Goal: Information Seeking & Learning: Check status

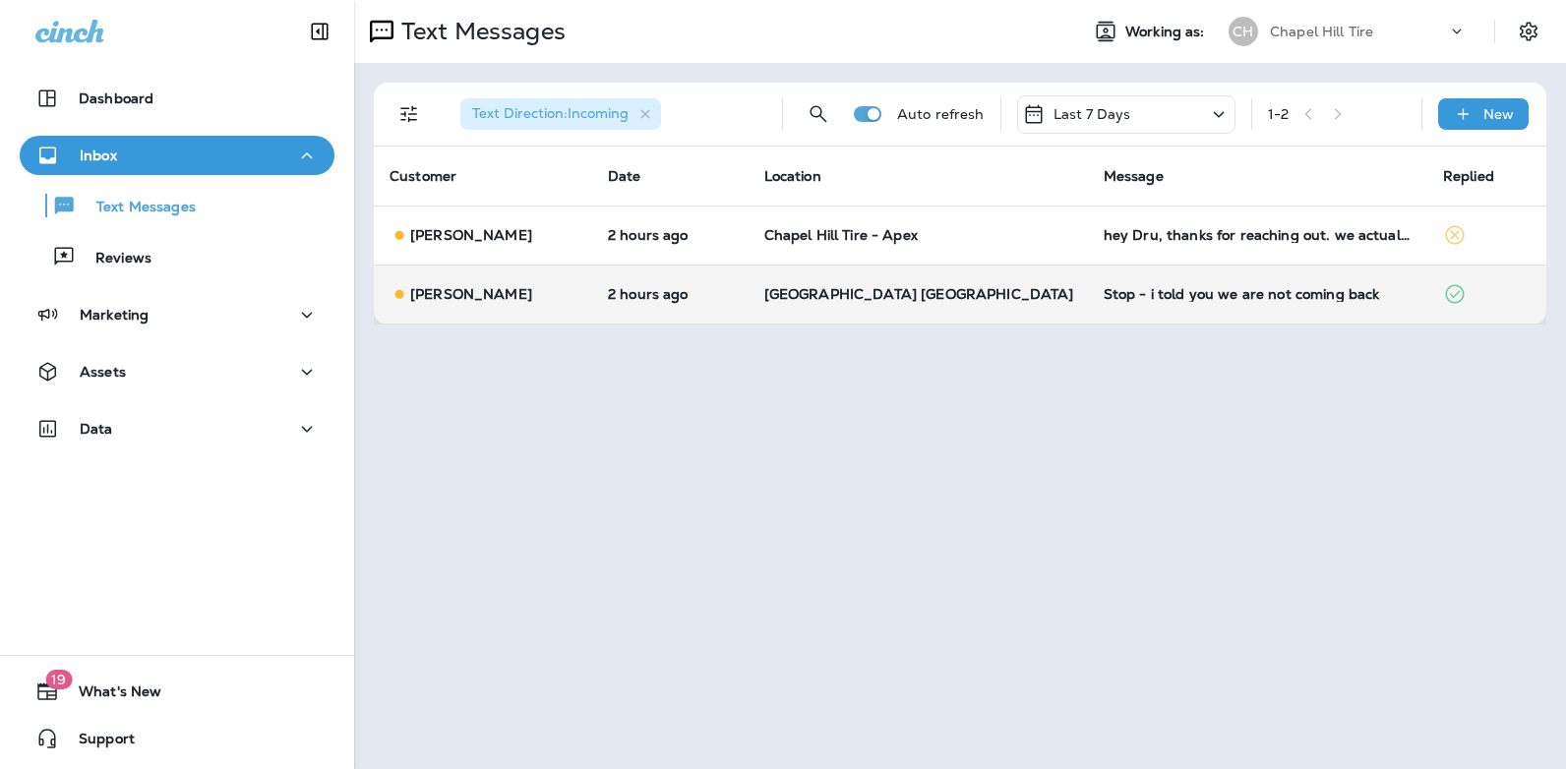
click at [1189, 292] on div "Stop - i told you we are not coming back" at bounding box center [1258, 294] width 308 height 16
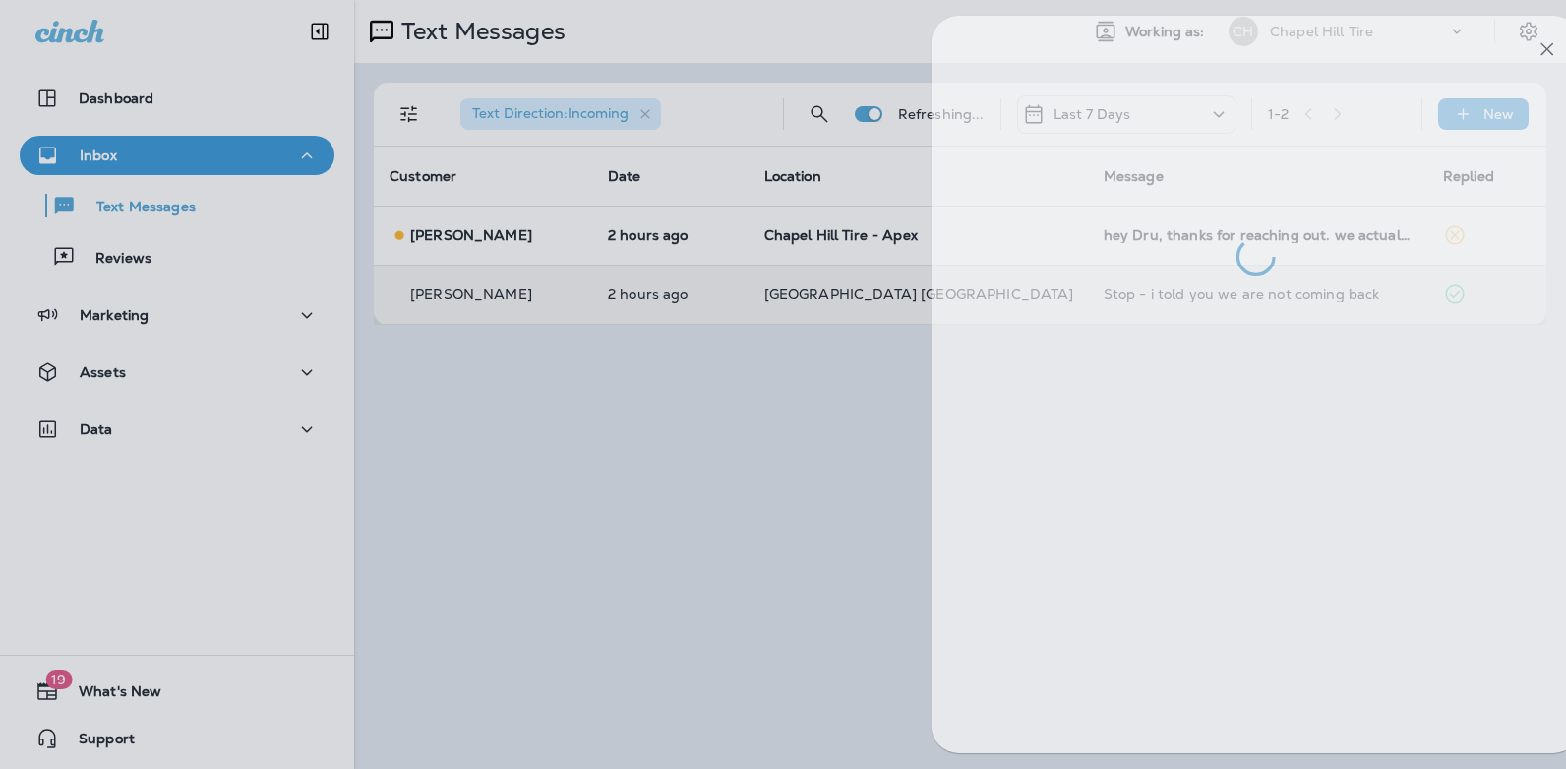
click at [1189, 292] on div at bounding box center [1256, 385] width 649 height 738
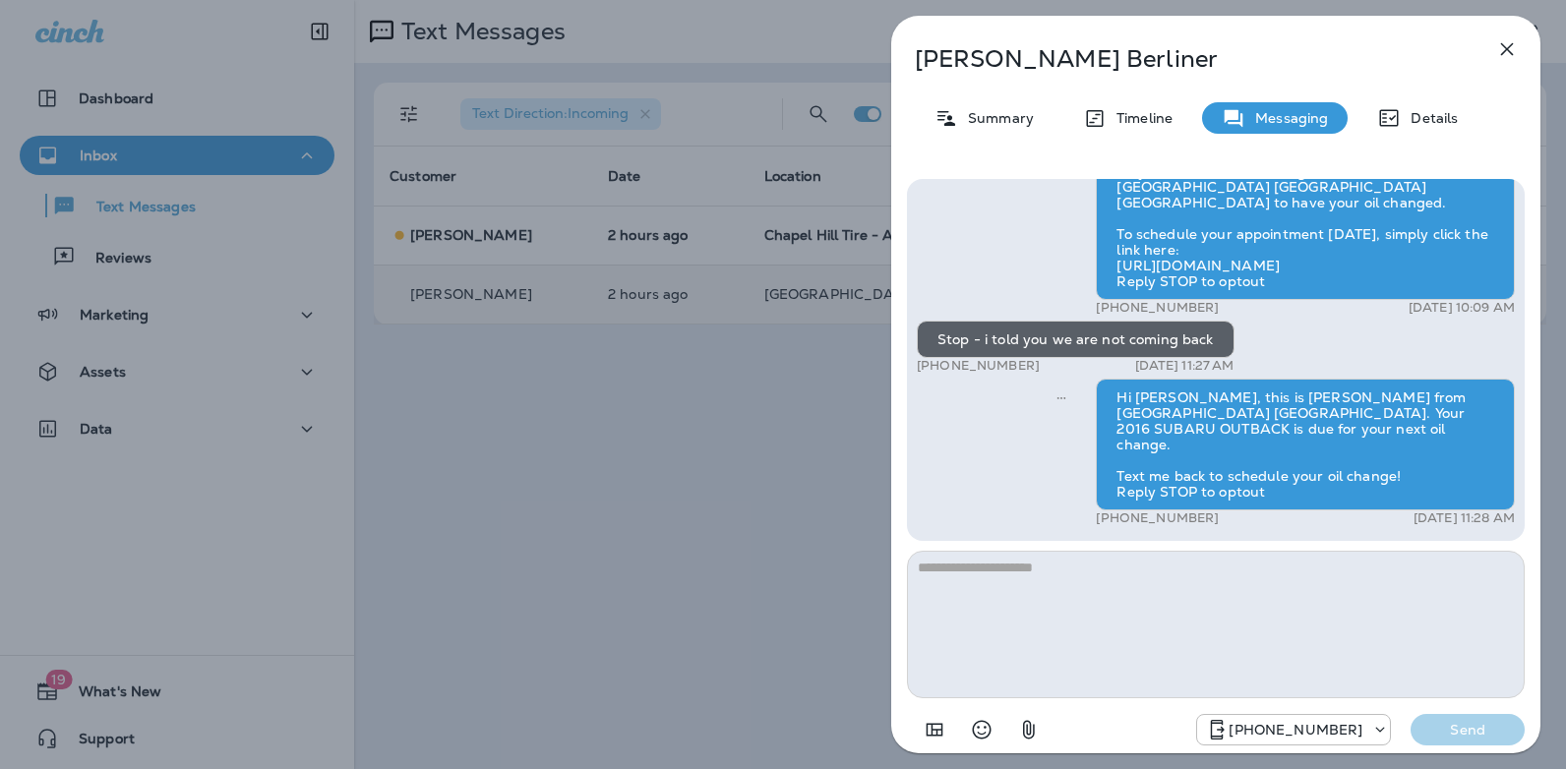
click at [1507, 50] on icon "button" at bounding box center [1507, 49] width 13 height 13
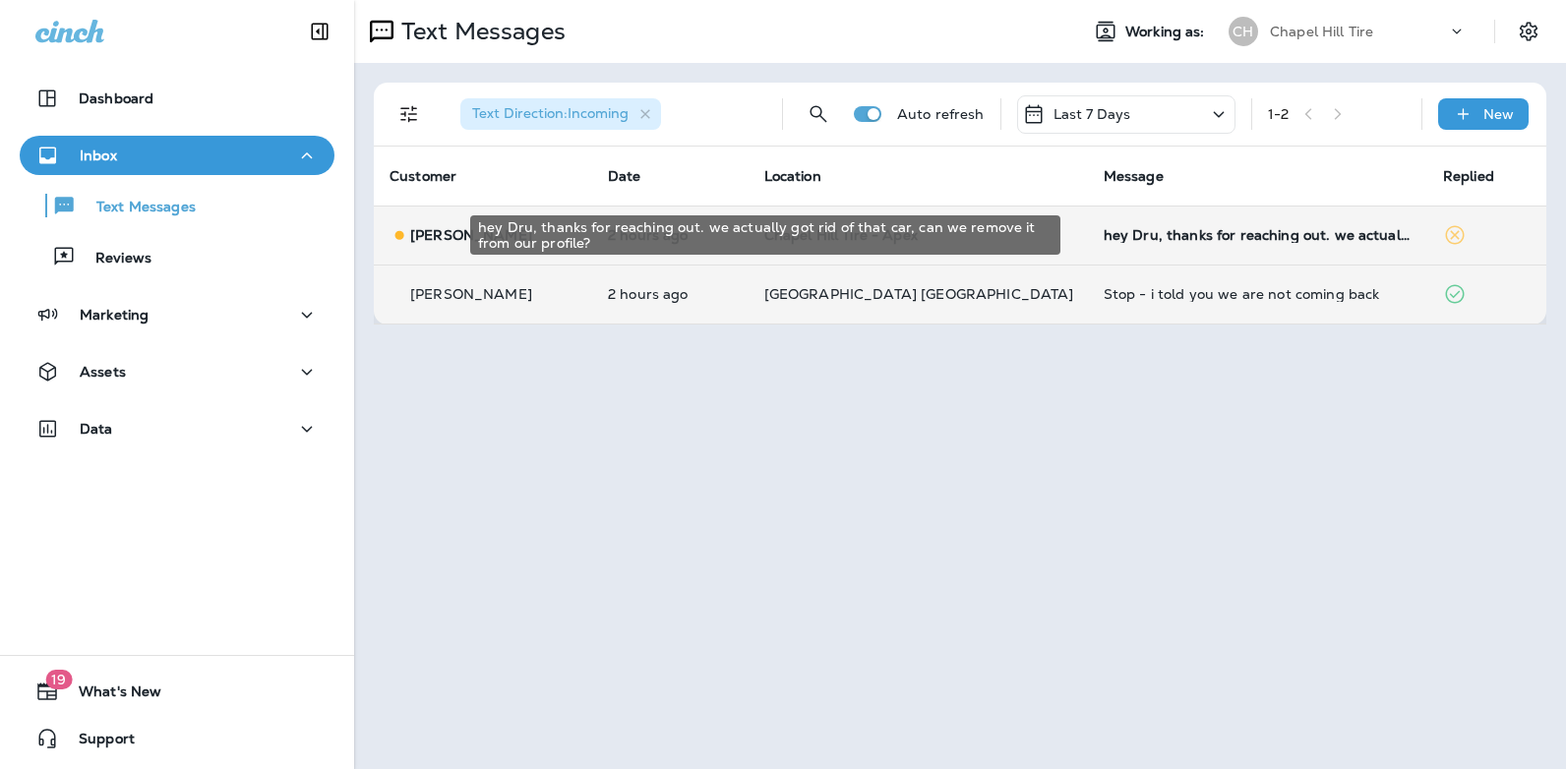
click at [1127, 233] on div "hey Dru, thanks for reaching out. we actually got rid of that car, can we remov…" at bounding box center [1258, 235] width 308 height 16
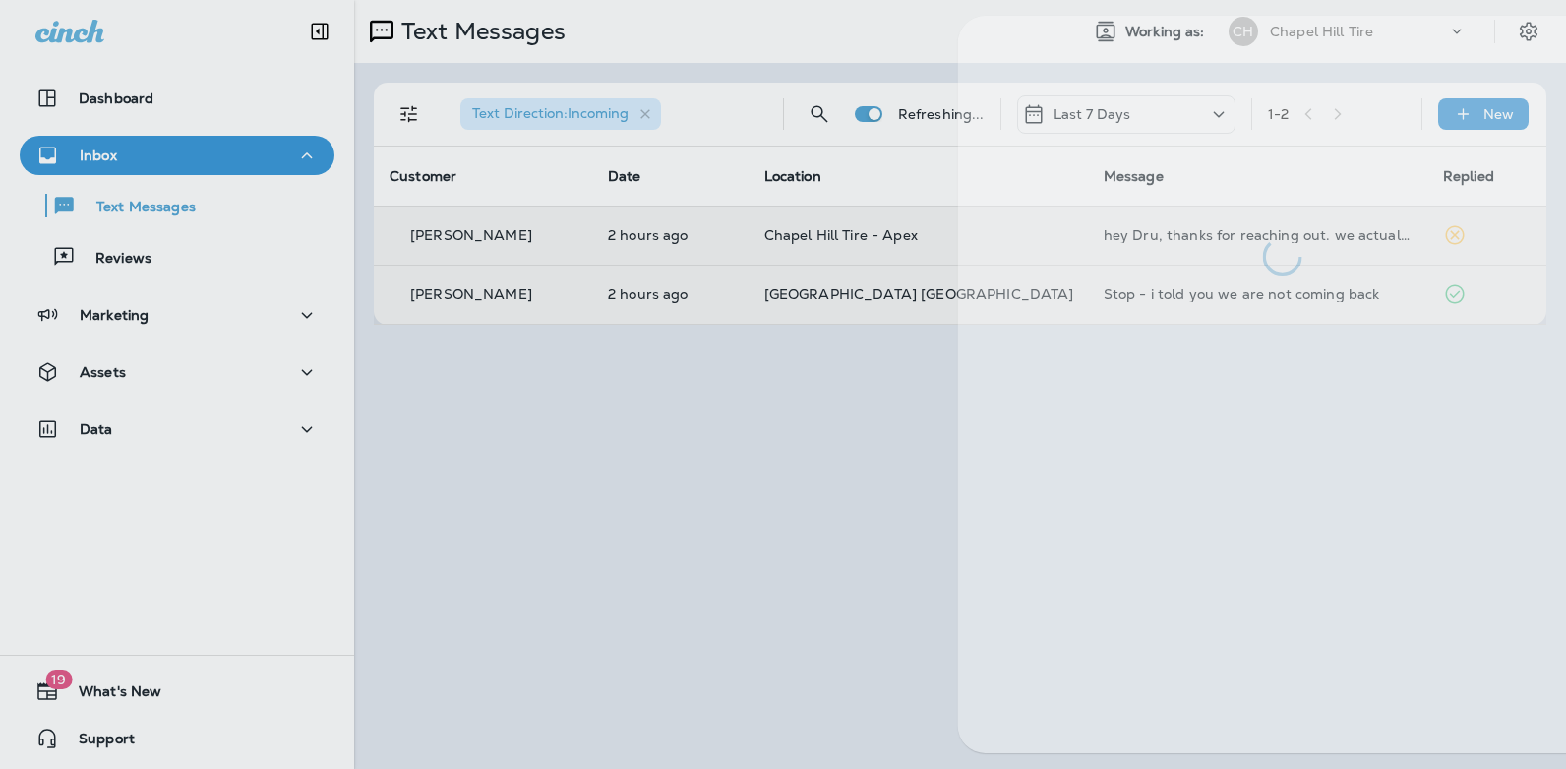
click at [1127, 233] on div at bounding box center [1282, 146] width 649 height 261
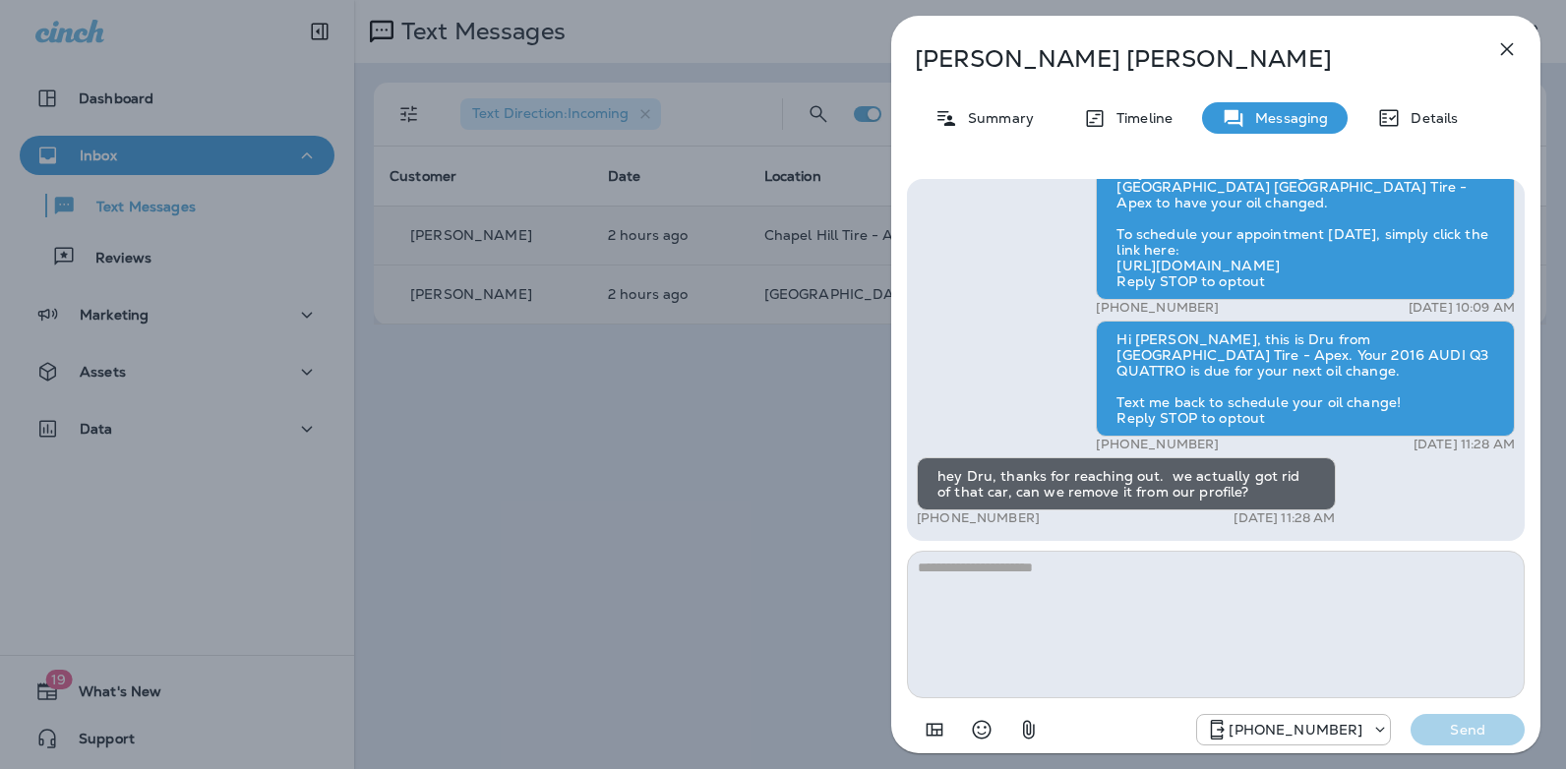
click at [1508, 48] on icon "button" at bounding box center [1507, 49] width 13 height 13
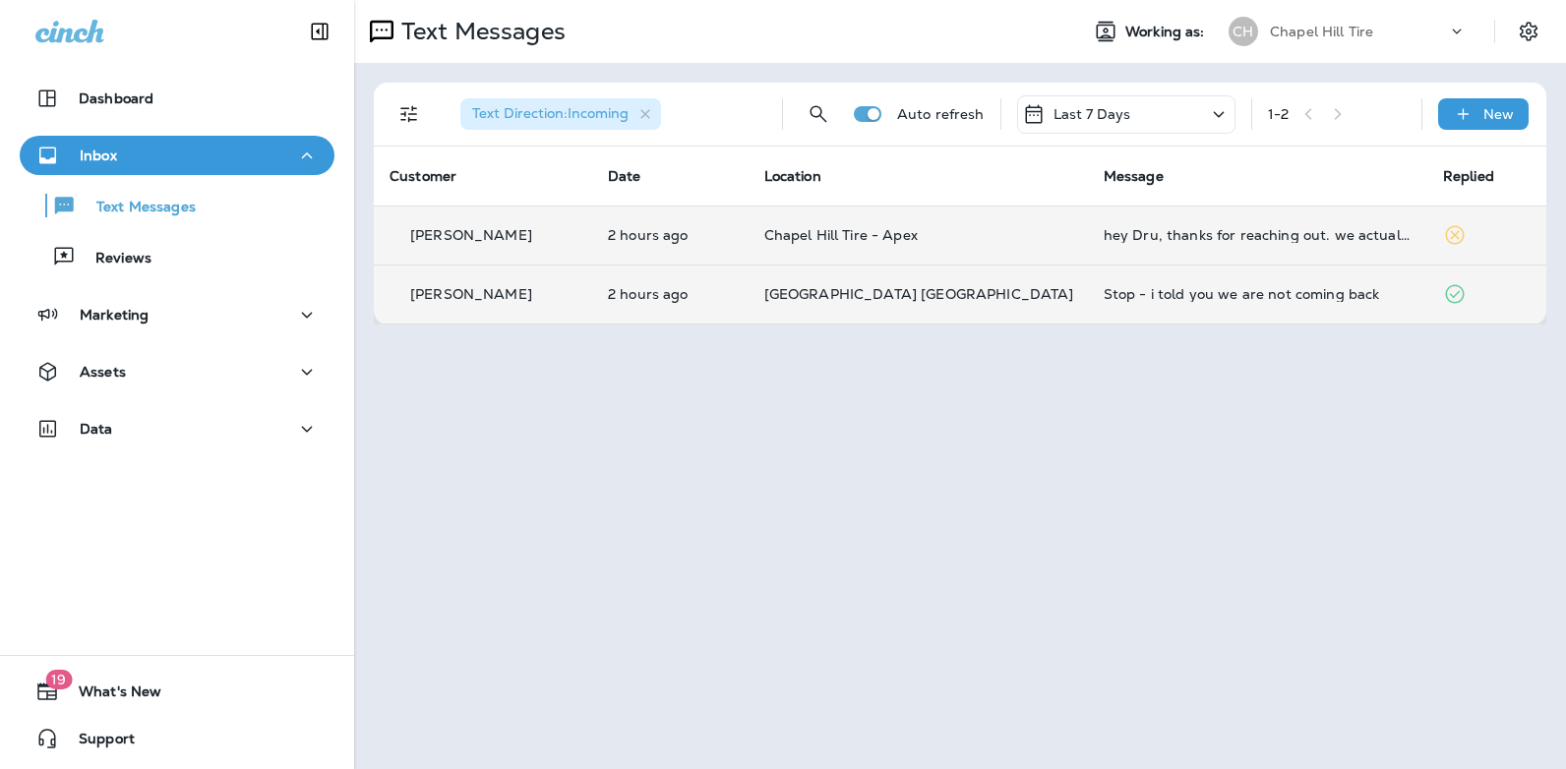
click at [1215, 115] on icon at bounding box center [1219, 114] width 24 height 25
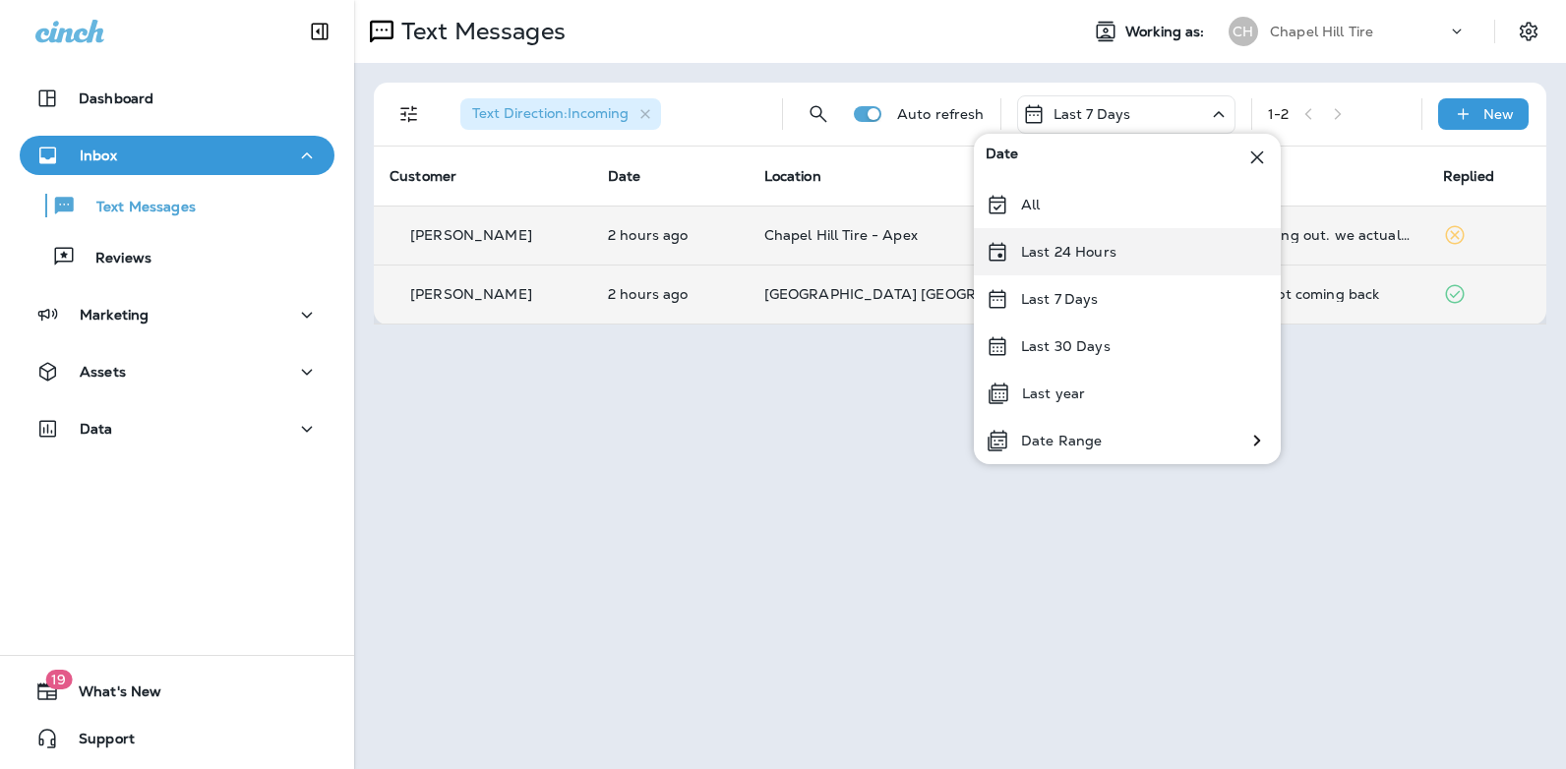
click at [1103, 251] on p "Last 24 Hours" at bounding box center [1068, 252] width 95 height 16
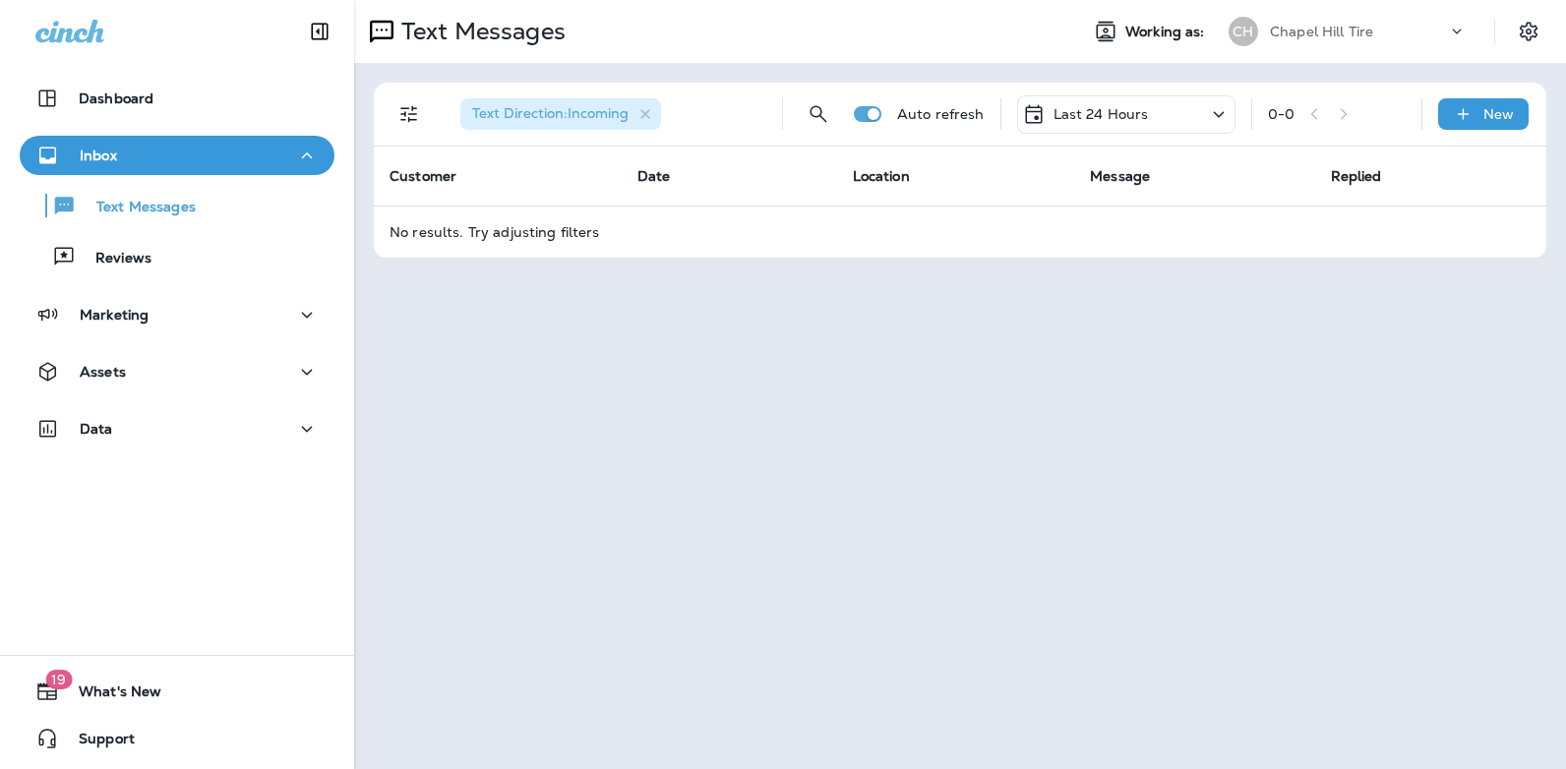
click at [1218, 112] on icon at bounding box center [1219, 114] width 24 height 25
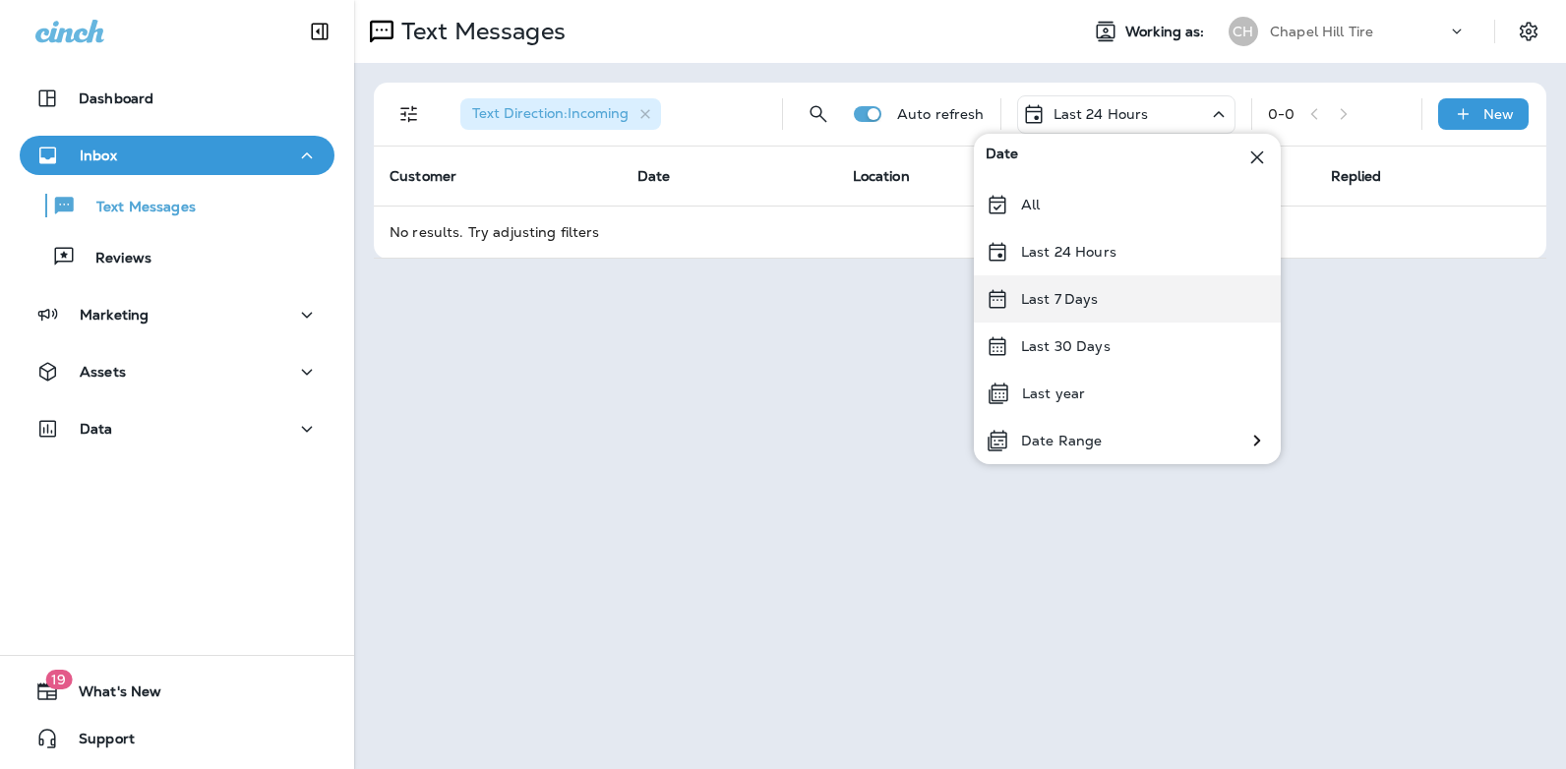
click at [1110, 297] on div "Last 7 Days" at bounding box center [1127, 298] width 307 height 47
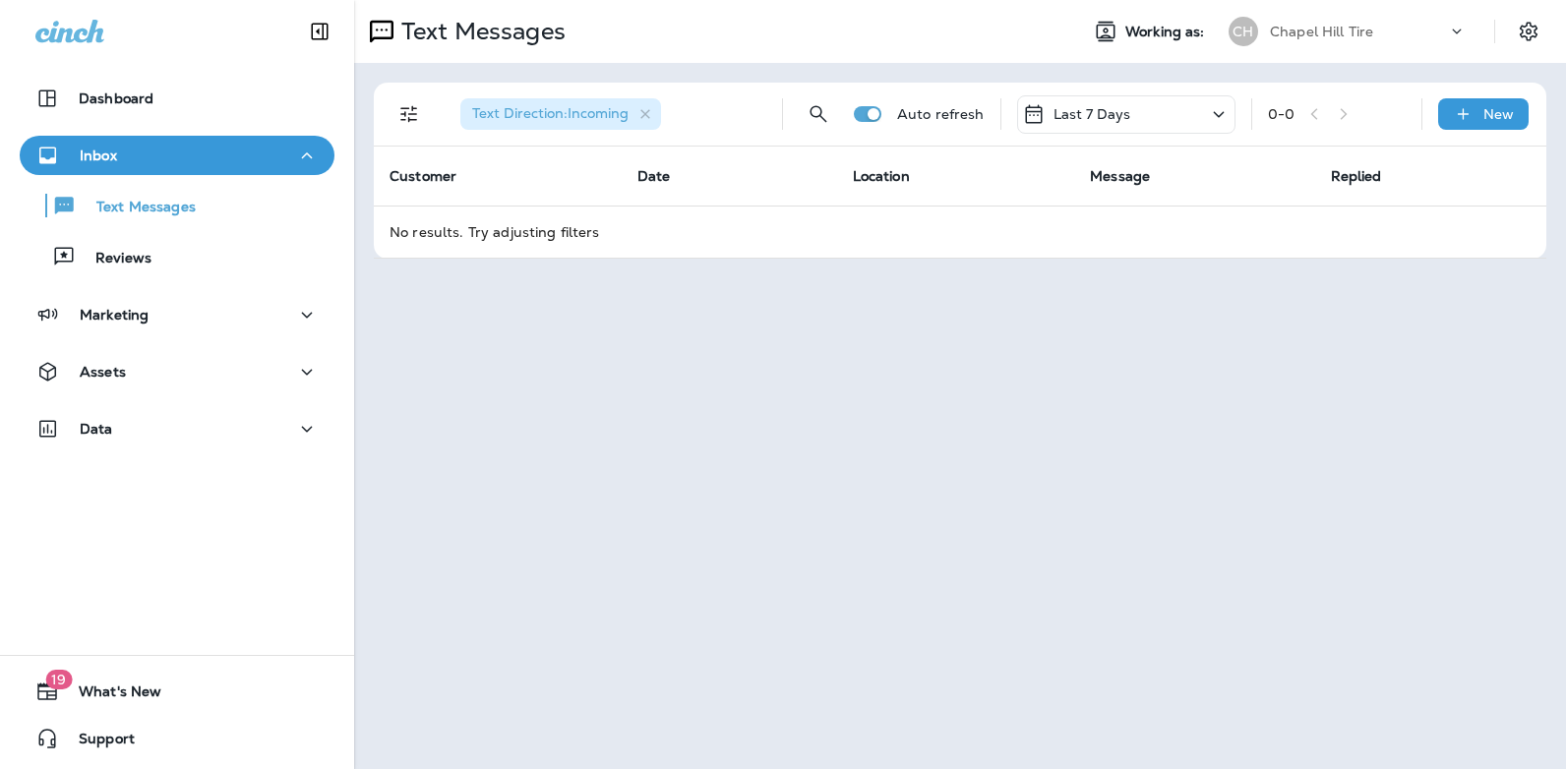
click at [1217, 109] on icon at bounding box center [1219, 114] width 24 height 25
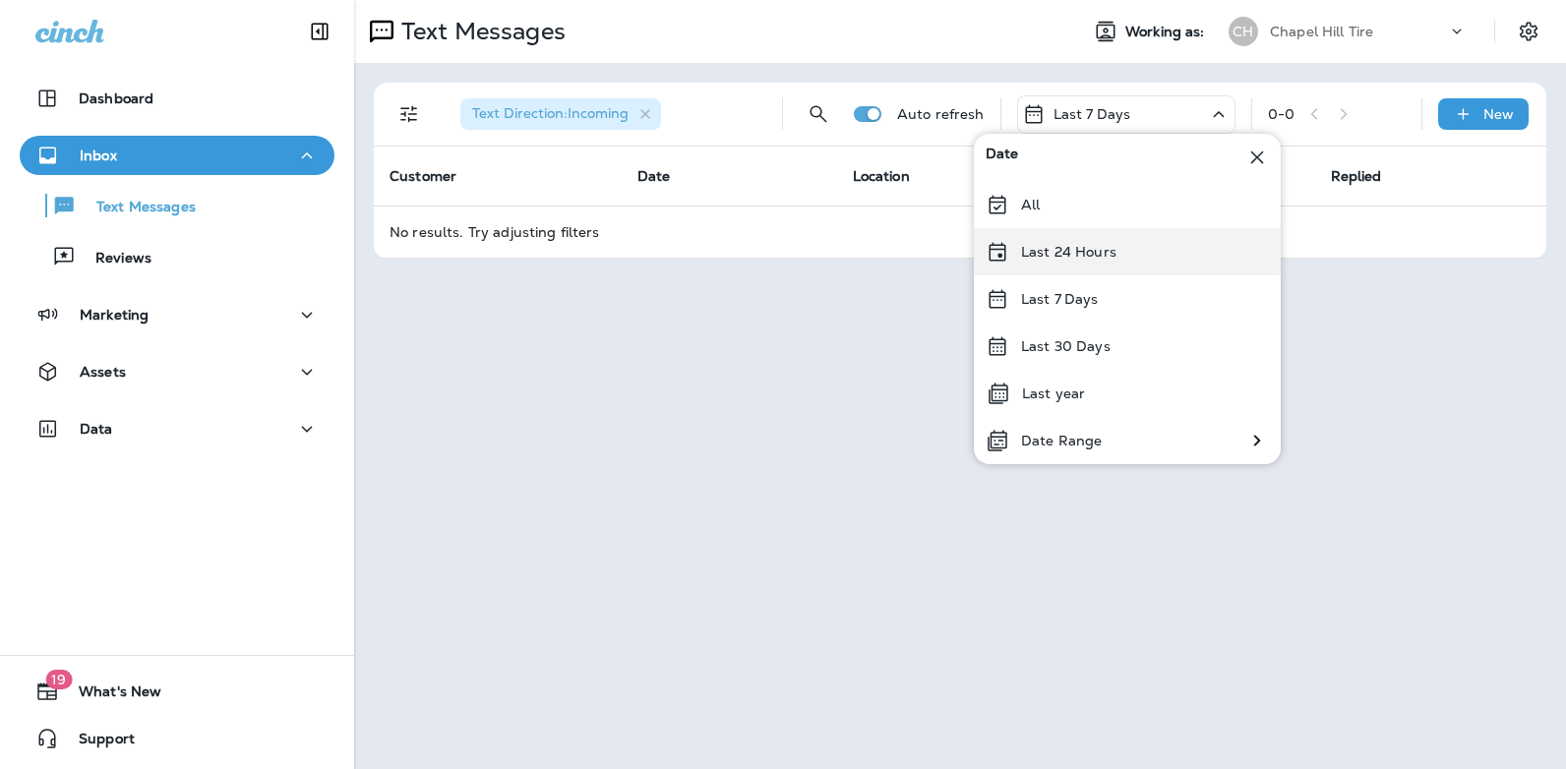
click at [1132, 250] on div "Last 24 Hours" at bounding box center [1127, 251] width 307 height 47
